Goal: Task Accomplishment & Management: Use online tool/utility

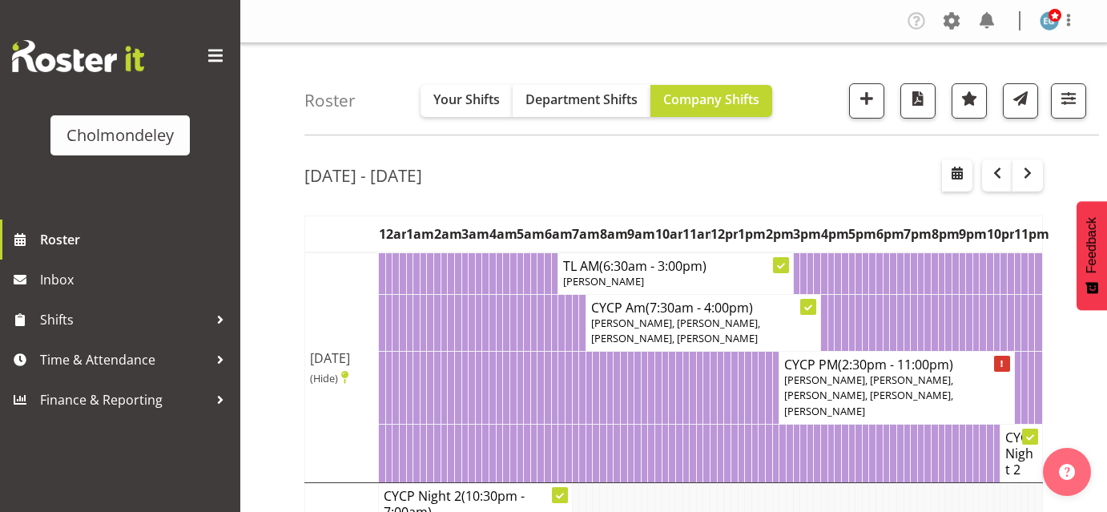
scroll to position [244, 0]
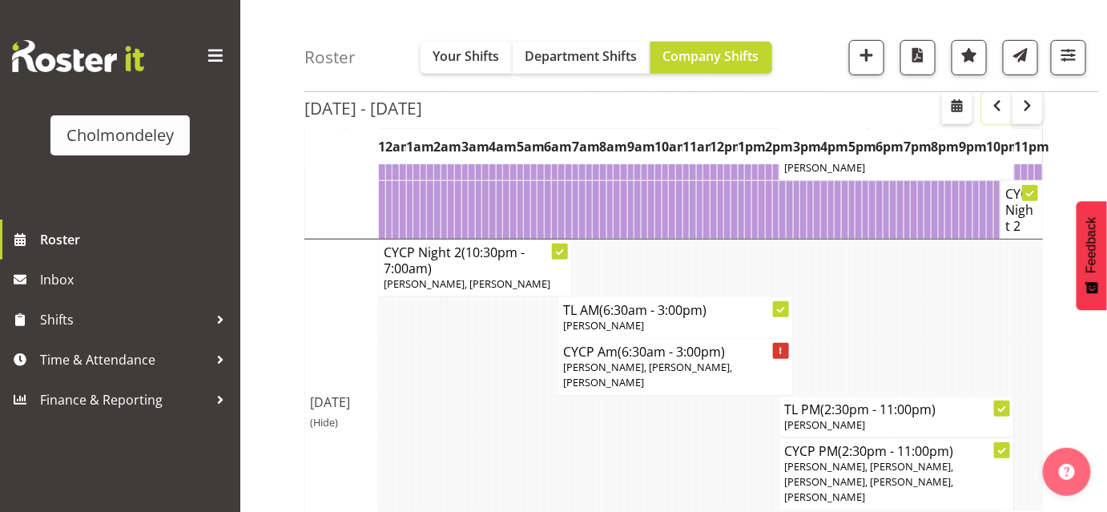
click at [994, 112] on span "button" at bounding box center [997, 105] width 19 height 19
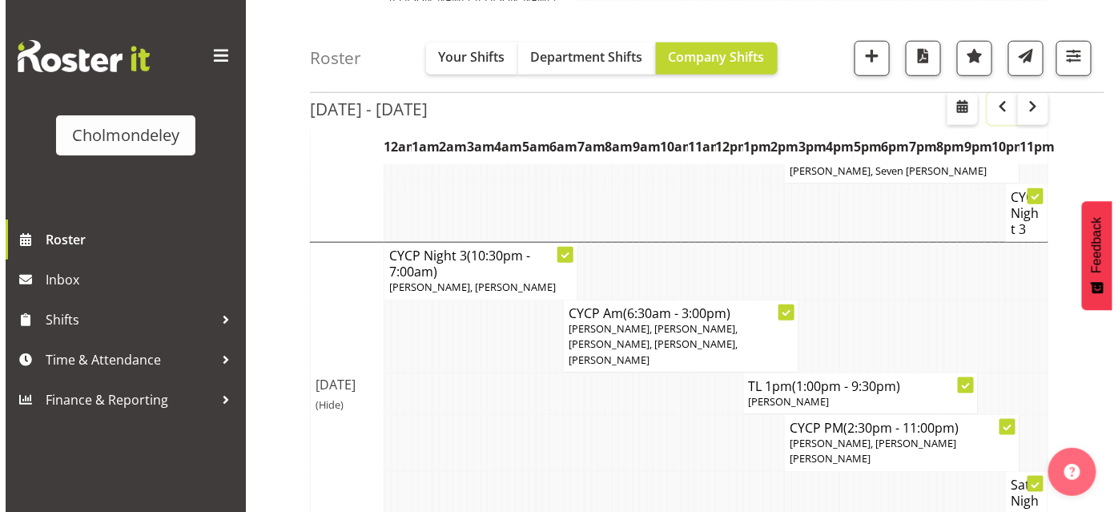
scroll to position [417, 0]
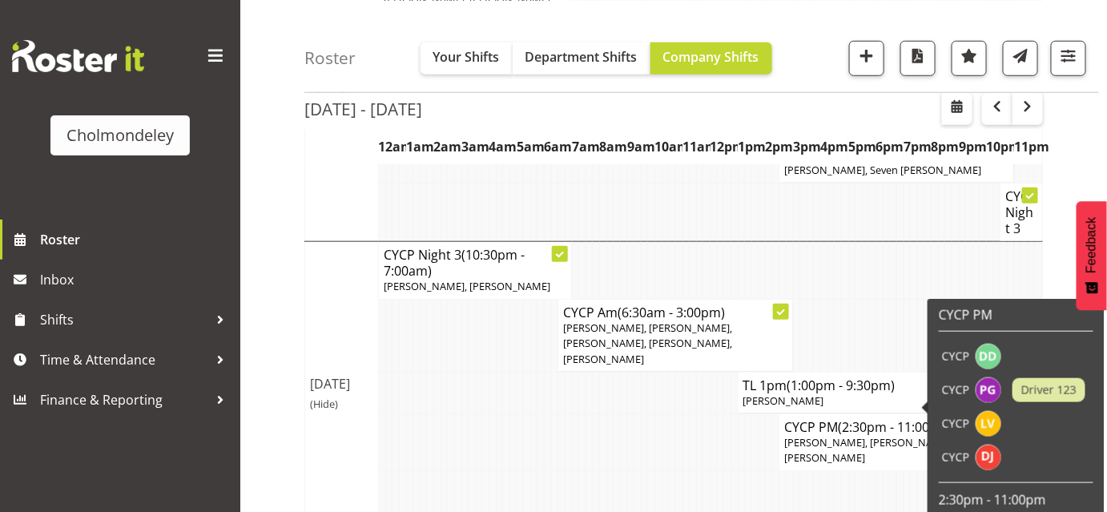
click at [1005, 389] on td at bounding box center [991, 390] width 36 height 34
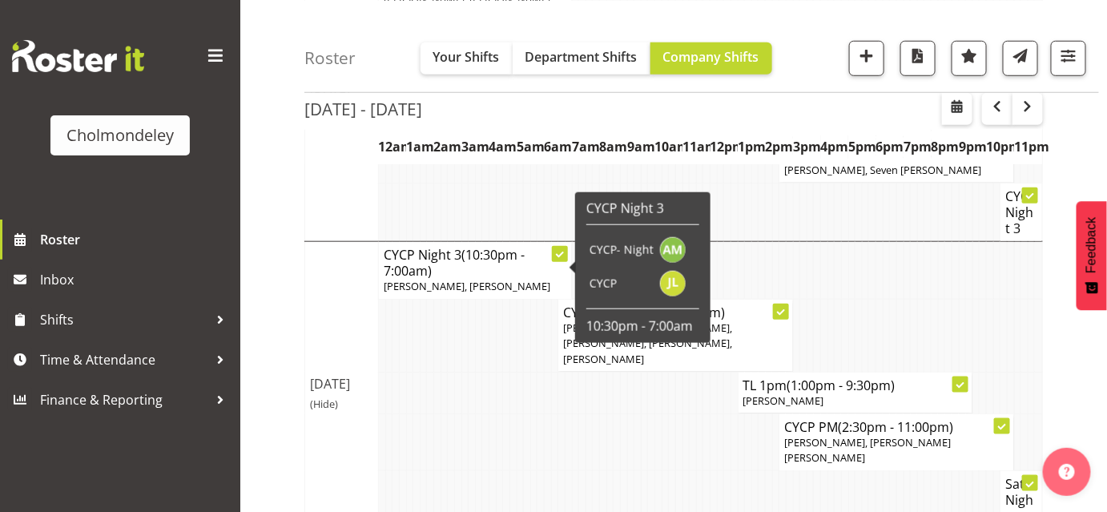
click at [555, 246] on div at bounding box center [560, 254] width 16 height 16
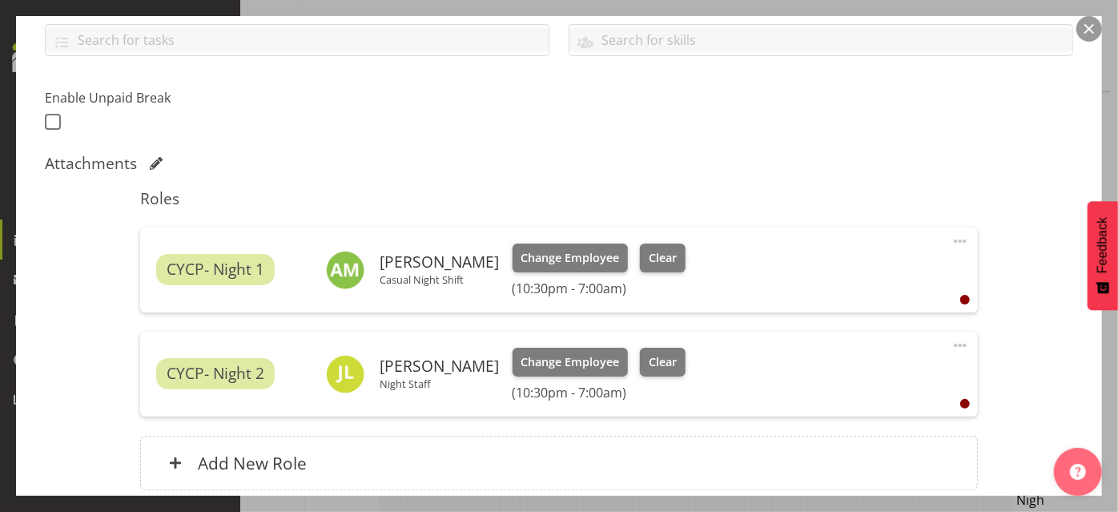
scroll to position [375, 0]
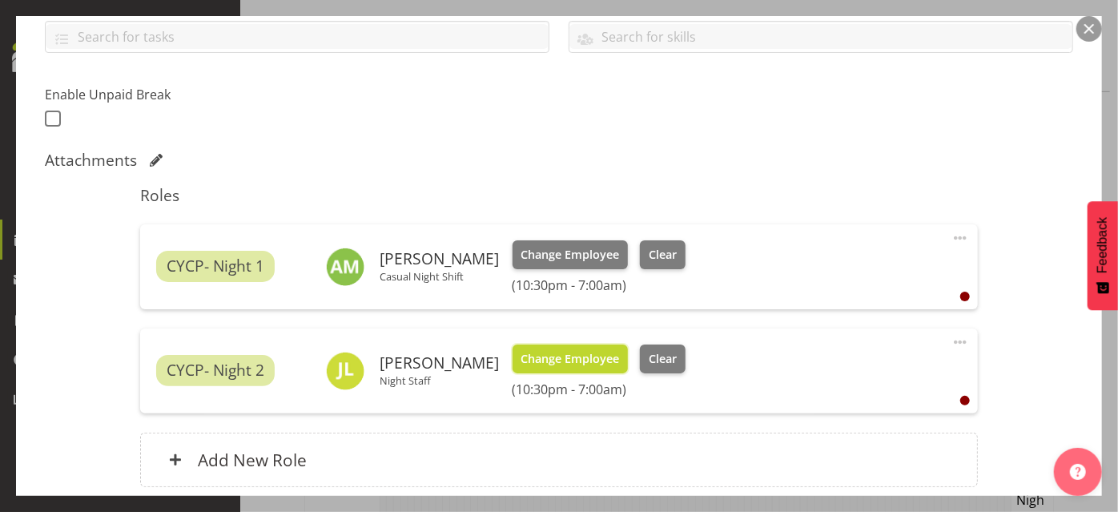
click at [585, 357] on span "Change Employee" at bounding box center [570, 359] width 99 height 18
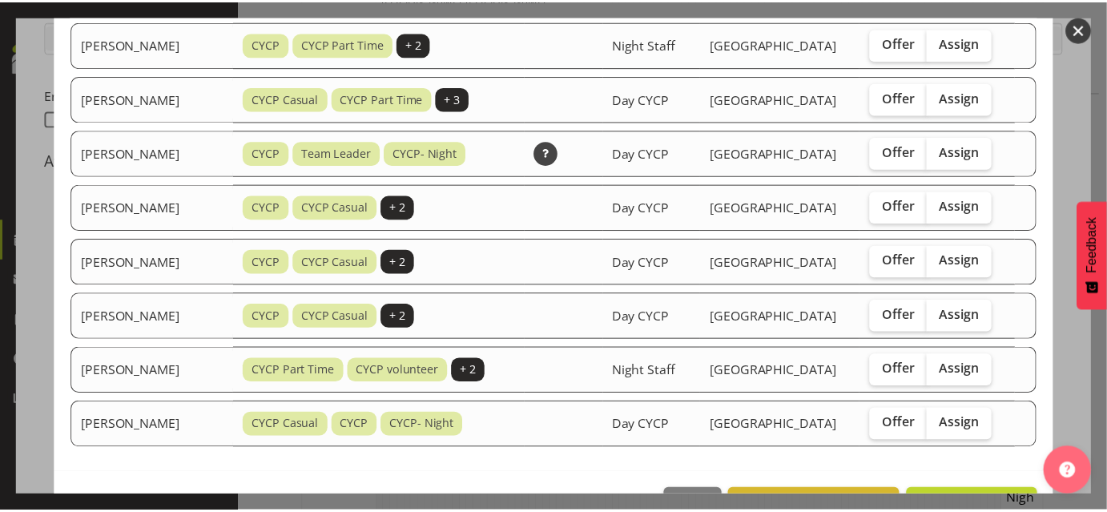
scroll to position [685, 0]
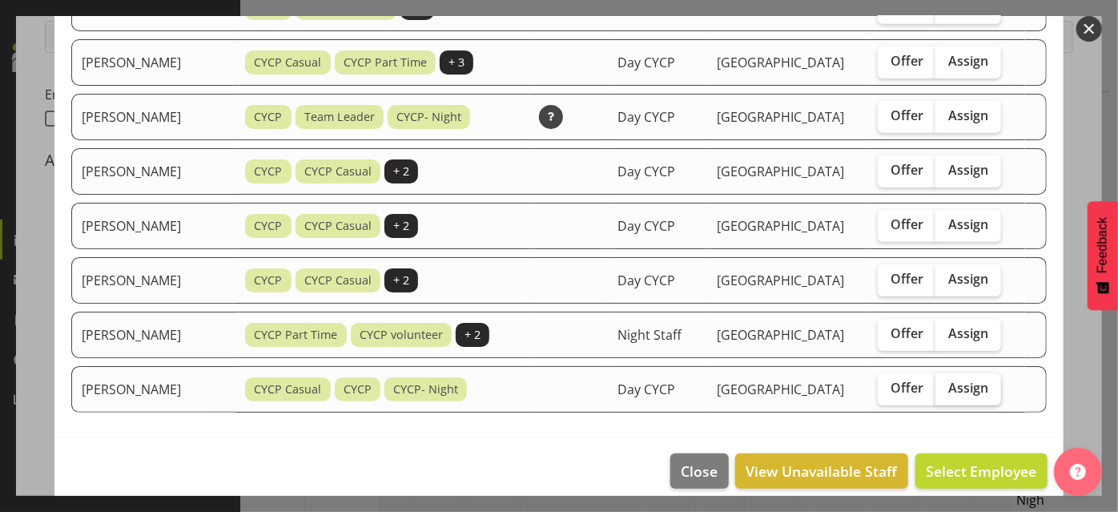
click at [968, 380] on span "Assign" at bounding box center [969, 388] width 40 height 16
click at [946, 383] on input "Assign" at bounding box center [941, 388] width 10 height 10
checkbox input "true"
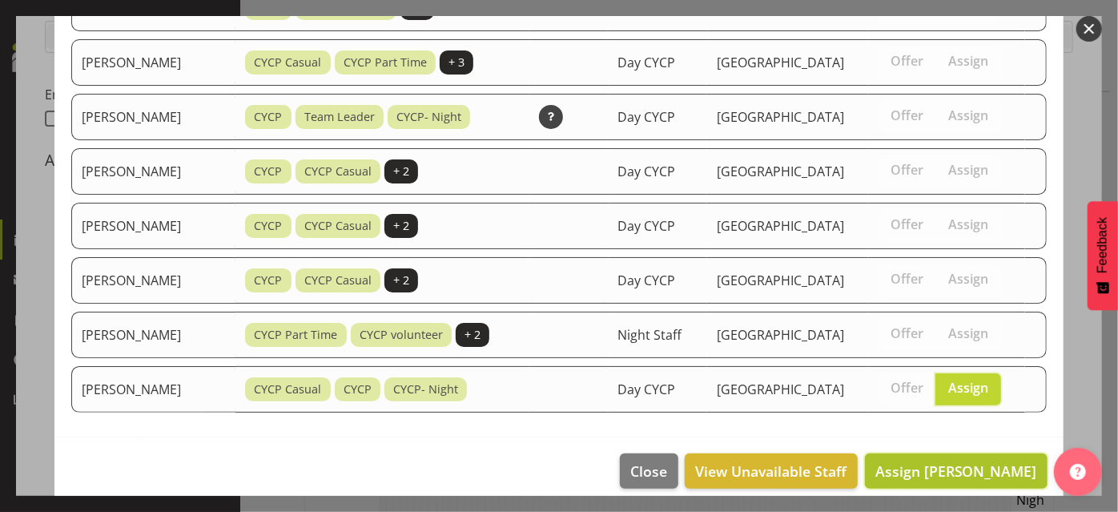
click at [982, 461] on span "Assign [PERSON_NAME]" at bounding box center [957, 470] width 162 height 19
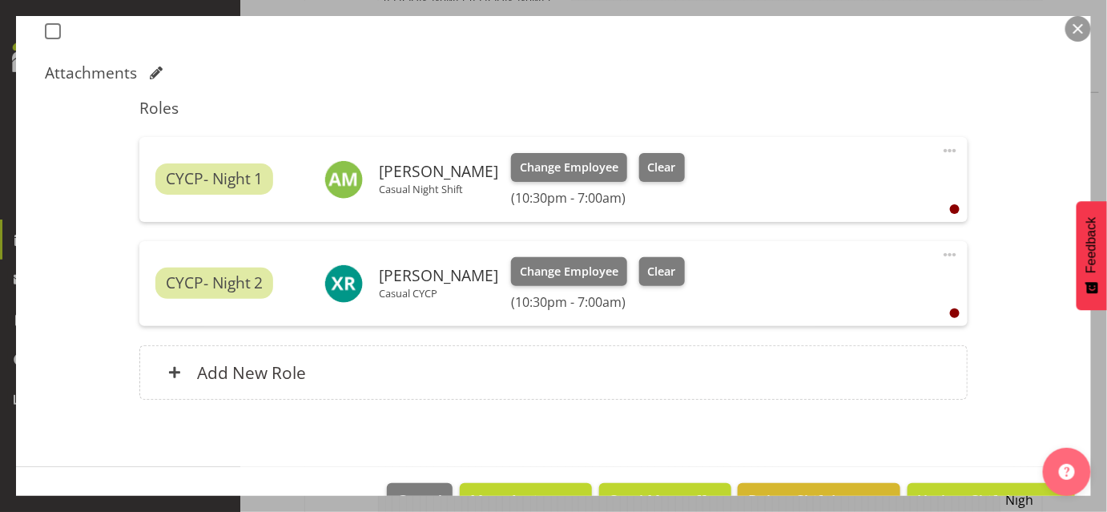
scroll to position [506, 0]
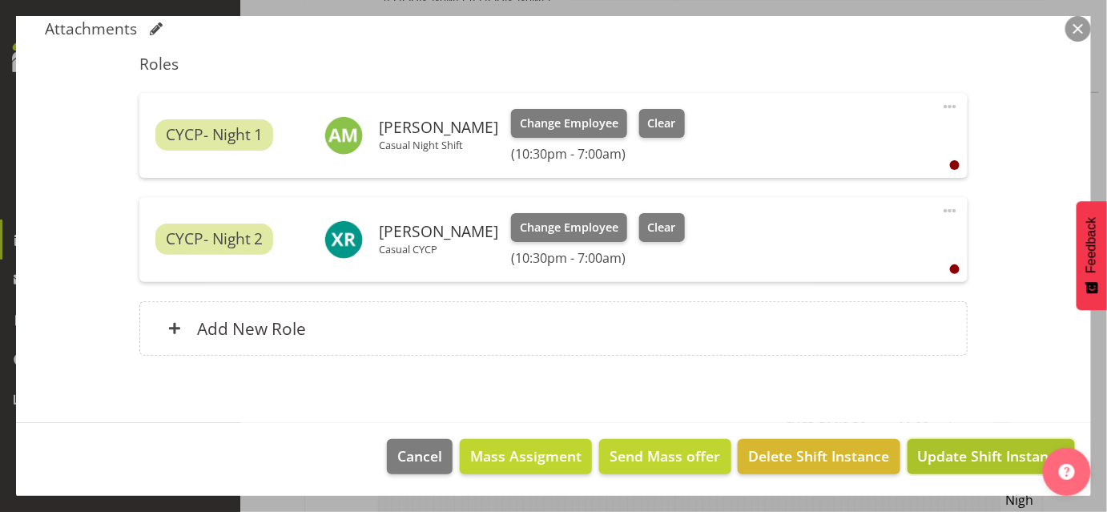
click at [992, 455] on span "Update Shift Instance" at bounding box center [991, 455] width 147 height 21
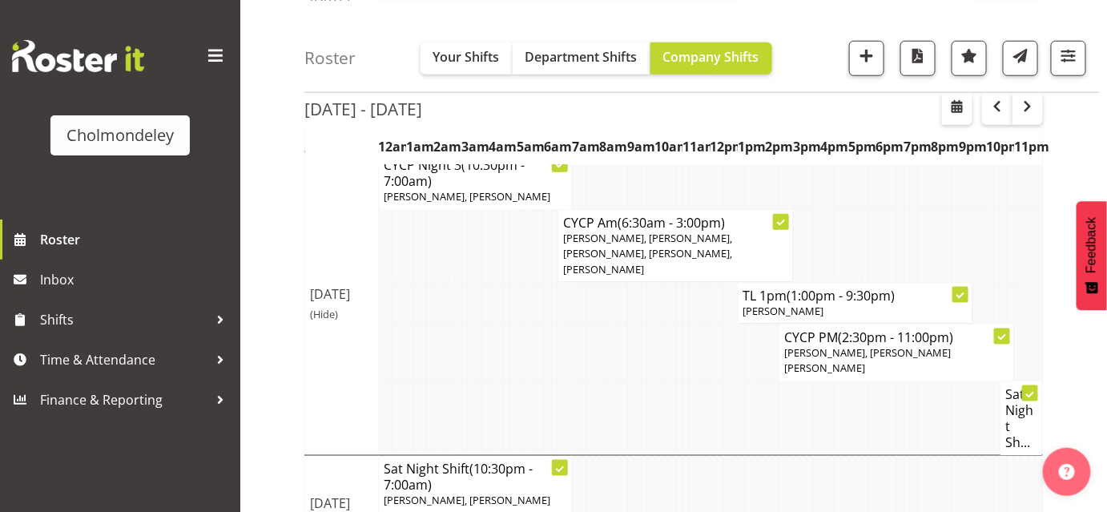
scroll to position [542, 0]
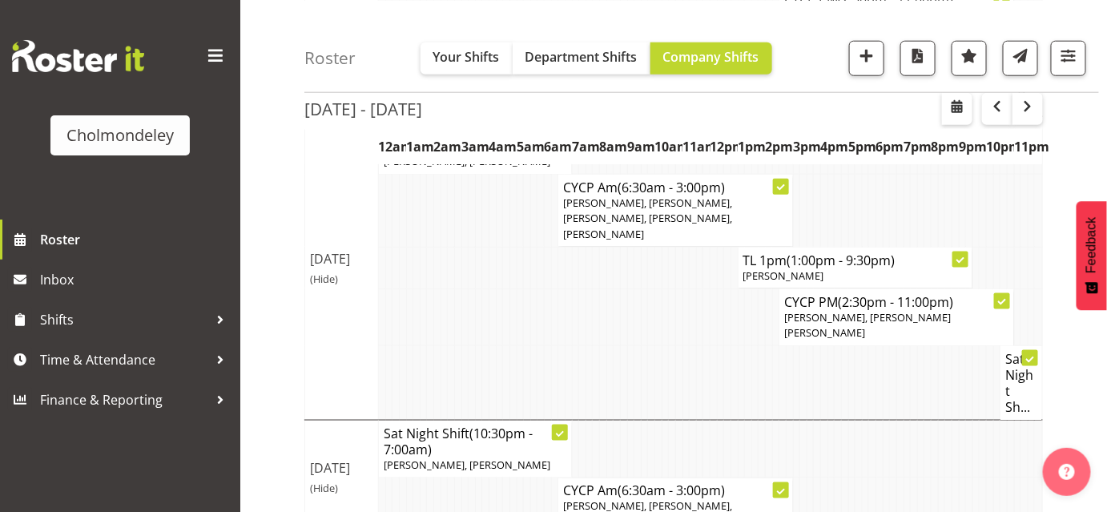
click at [1003, 298] on icon at bounding box center [1002, 302] width 8 height 8
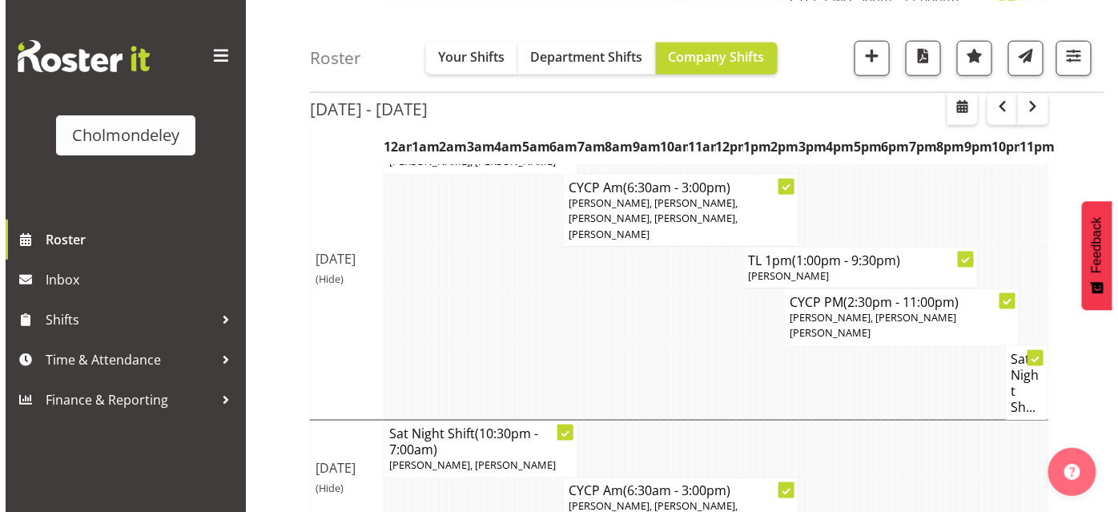
scroll to position [526, 0]
